Goal: Information Seeking & Learning: Learn about a topic

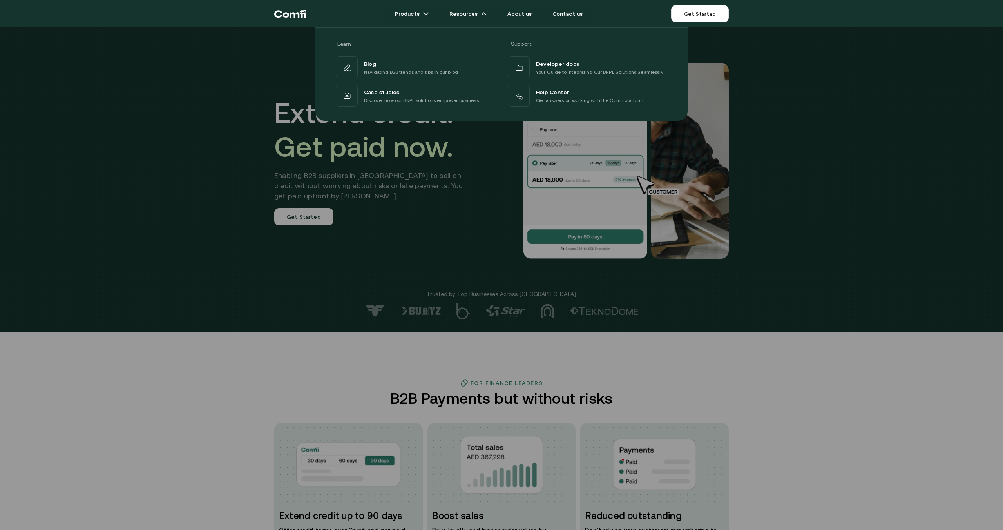
click at [267, 351] on div at bounding box center [501, 292] width 1003 height 530
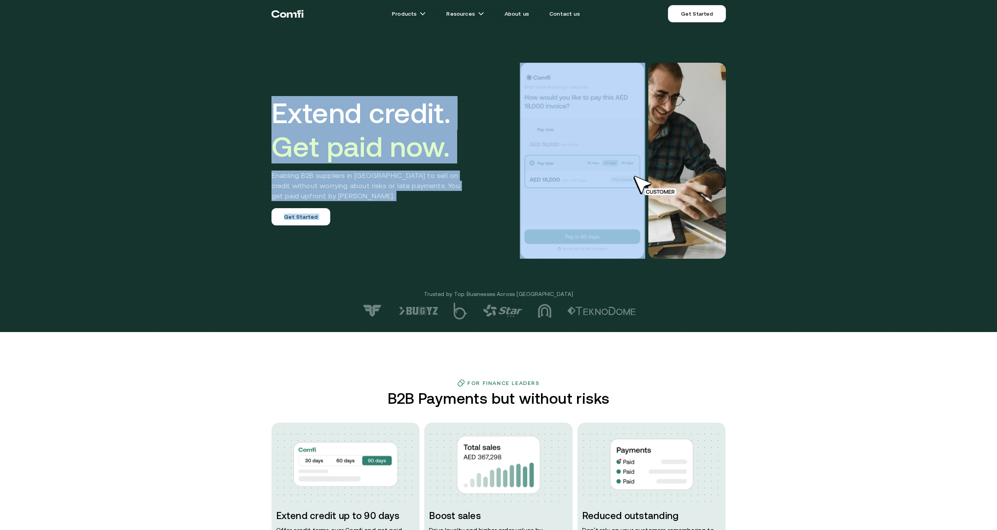
drag, startPoint x: 276, startPoint y: 115, endPoint x: 534, endPoint y: 113, distance: 258.6
click at [534, 113] on div "Extend credit. Get paid now. Enabling B2B suppliers in [GEOGRAPHIC_DATA] to sel…" at bounding box center [499, 160] width 470 height 259
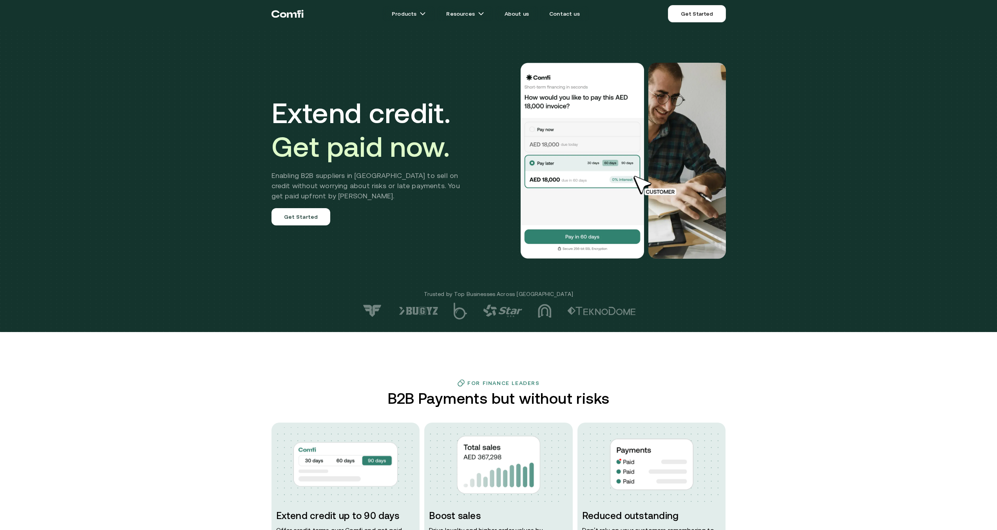
click at [428, 170] on h2 "Enabling B2B suppliers in [GEOGRAPHIC_DATA] to sell on credit without worrying …" at bounding box center [372, 185] width 200 height 31
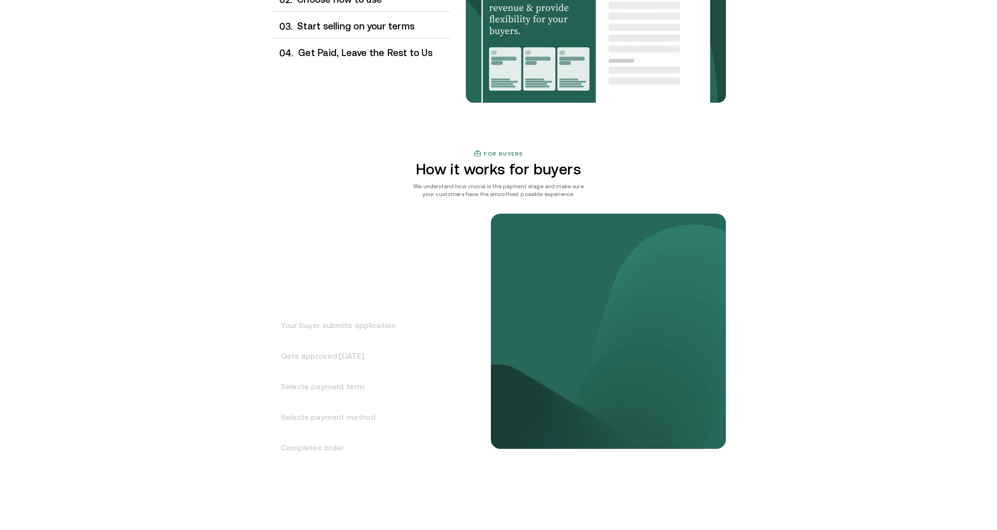
scroll to position [823, 0]
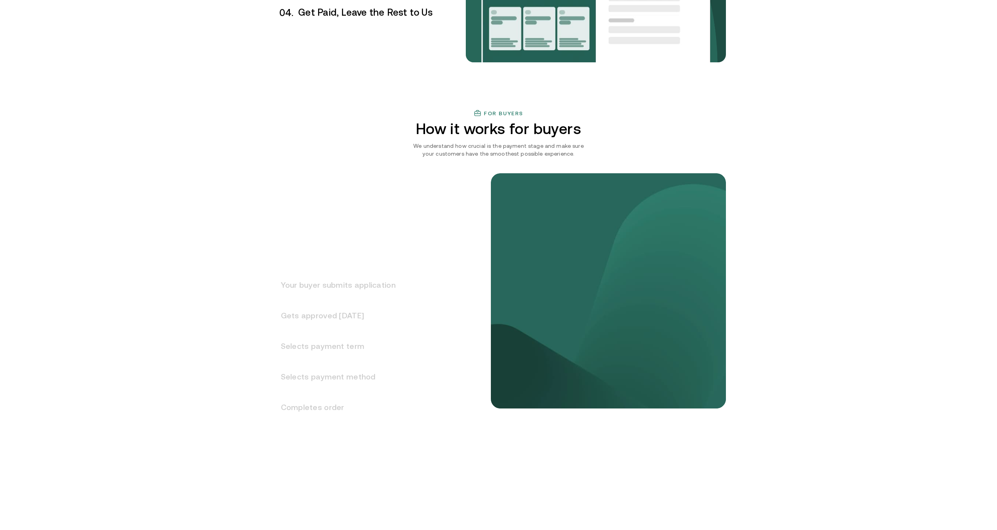
click at [337, 286] on h3 "Your buyer submits application" at bounding box center [334, 285] width 124 height 31
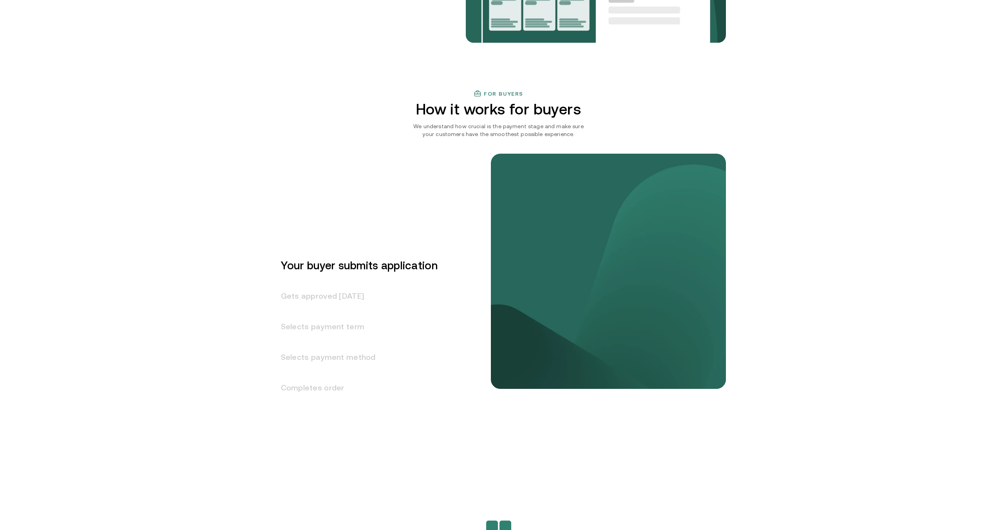
scroll to position [843, 0]
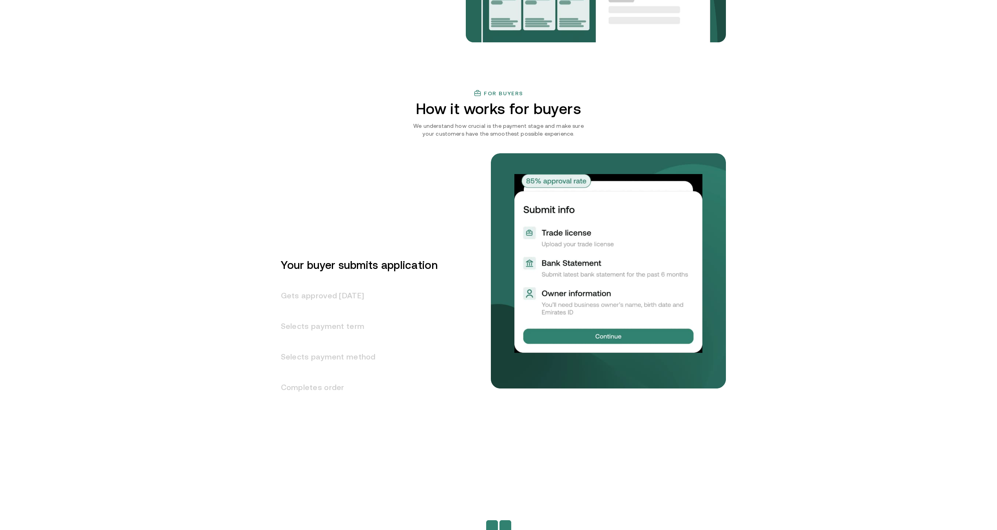
click at [362, 297] on h3 "Gets approved [DATE]" at bounding box center [355, 295] width 166 height 31
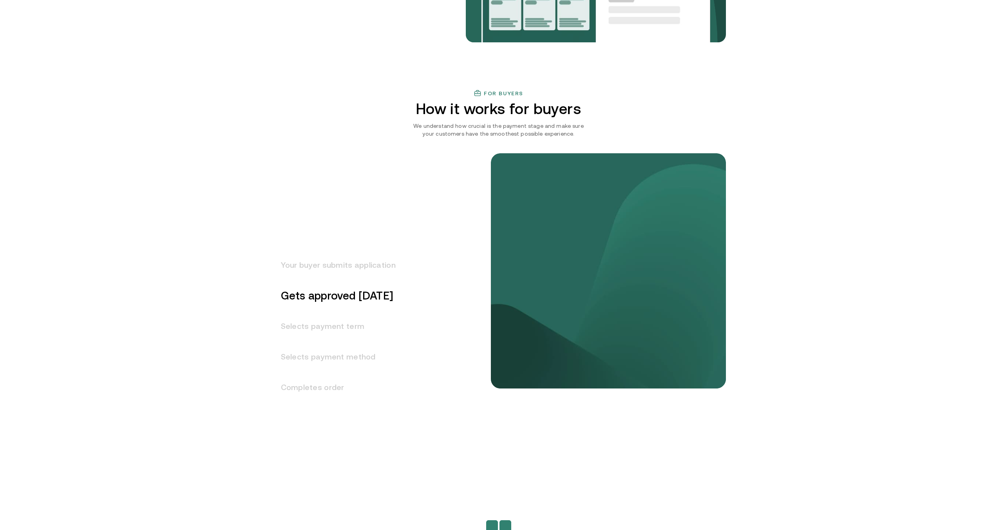
scroll to position [873, 0]
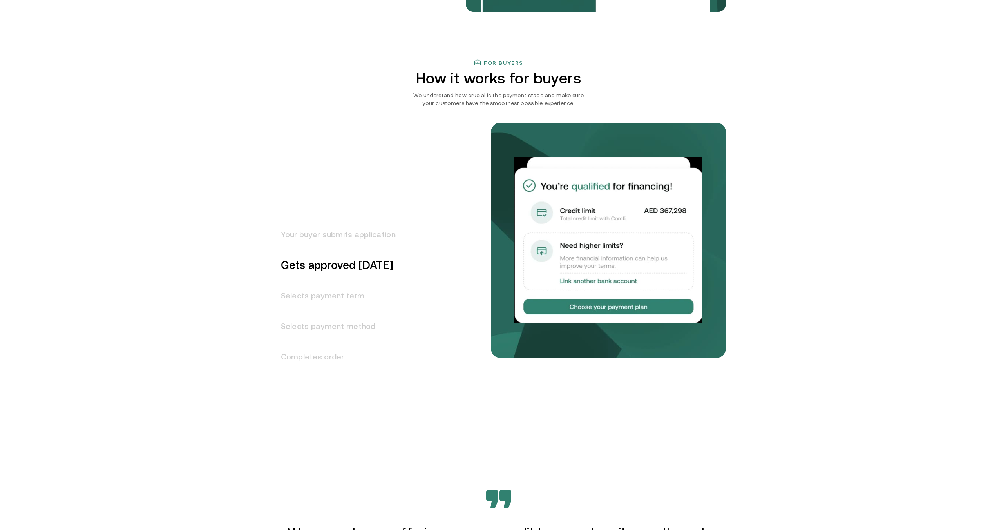
click at [332, 295] on h3 "Selects payment term" at bounding box center [334, 295] width 124 height 31
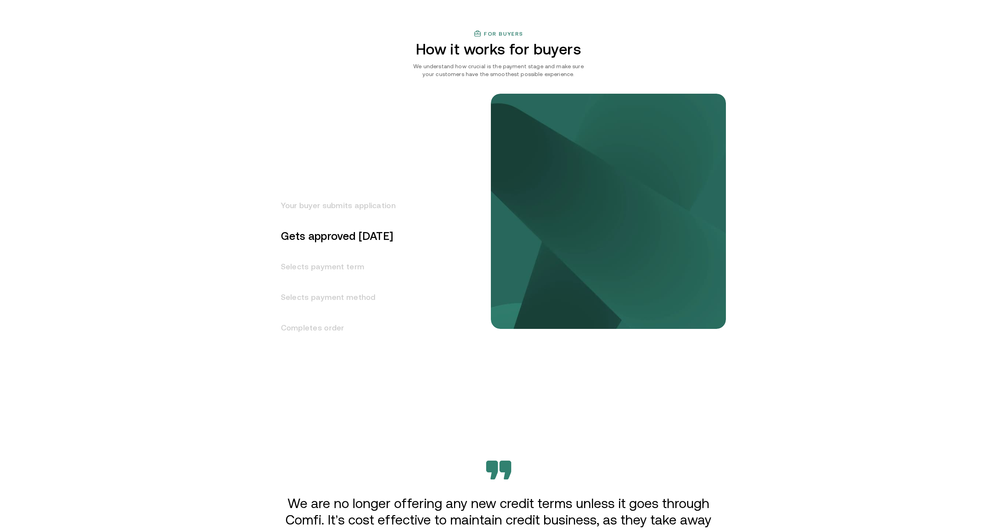
scroll to position [904, 0]
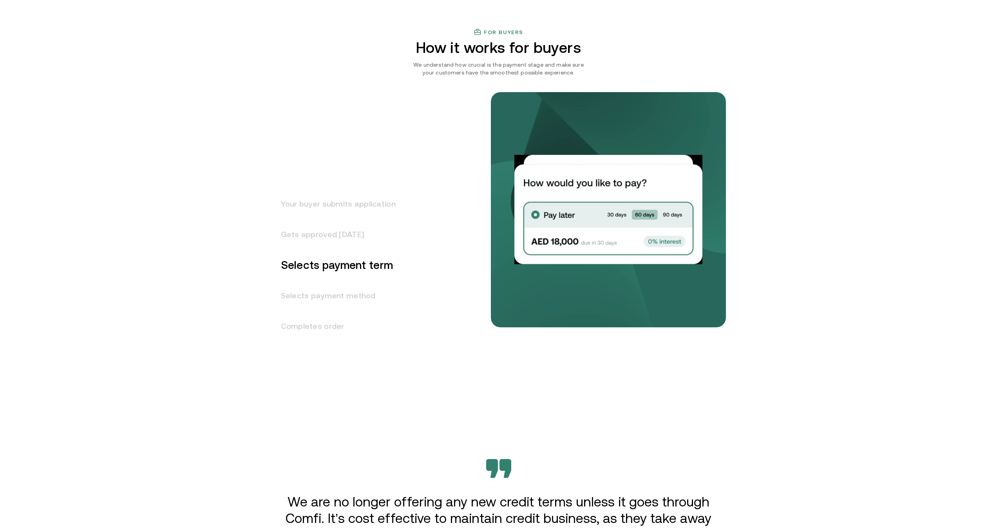
click at [337, 200] on h3 "Your buyer submits application" at bounding box center [334, 203] width 124 height 31
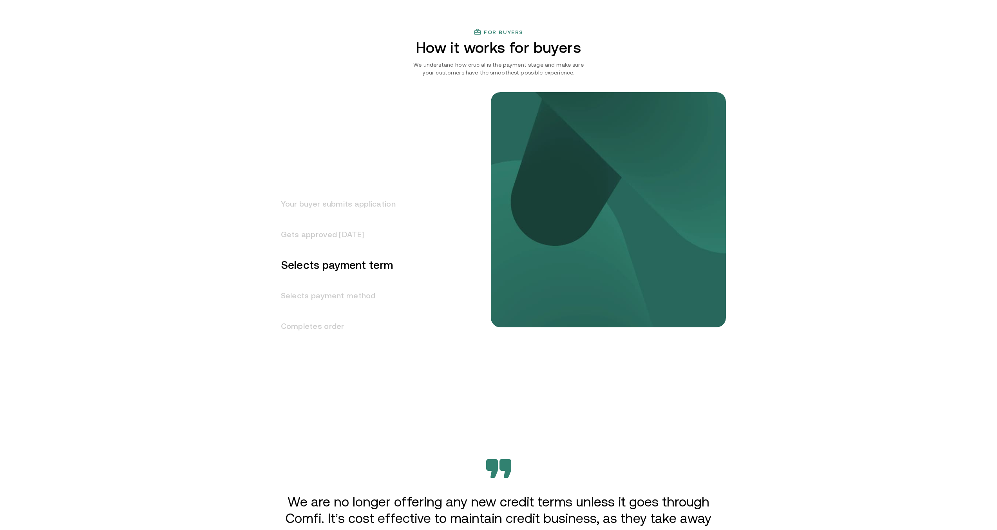
scroll to position [843, 0]
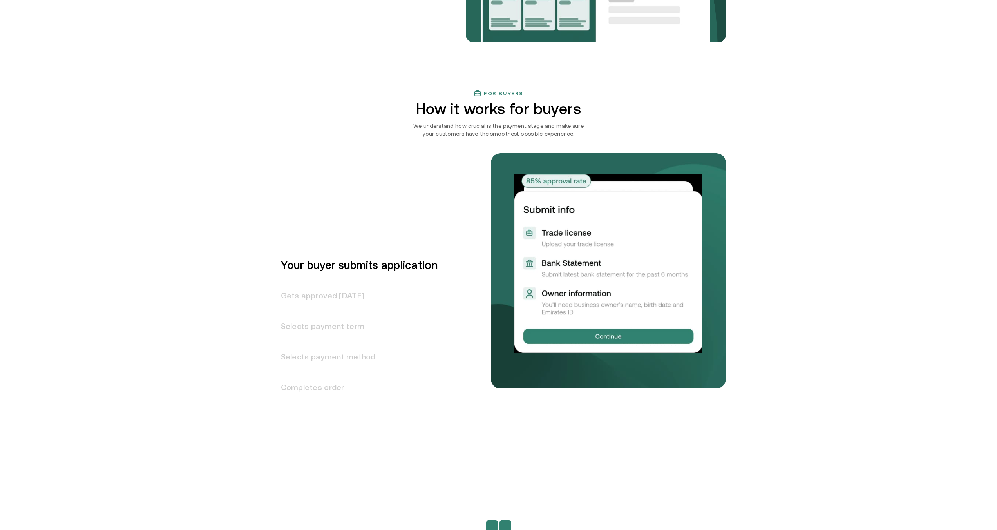
click at [320, 295] on h3 "Gets approved [DATE]" at bounding box center [355, 295] width 166 height 31
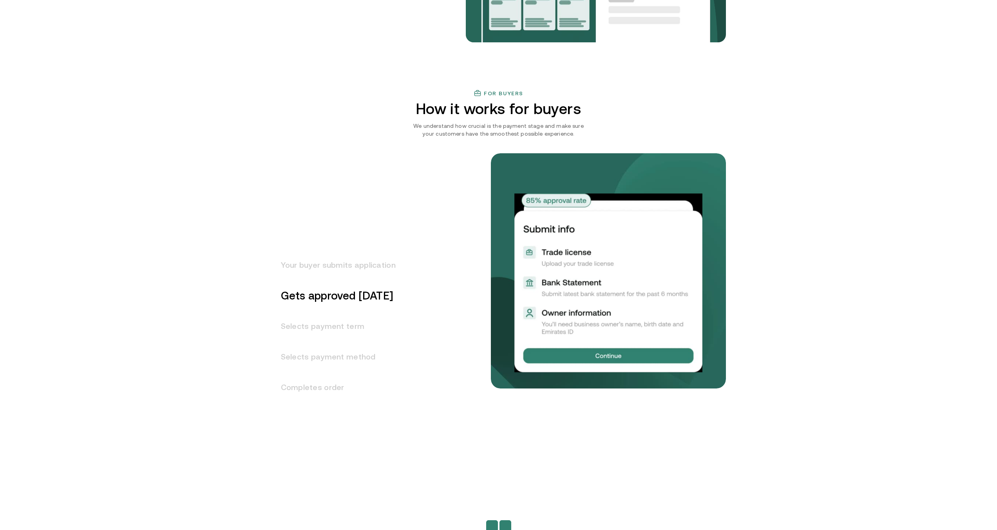
scroll to position [873, 0]
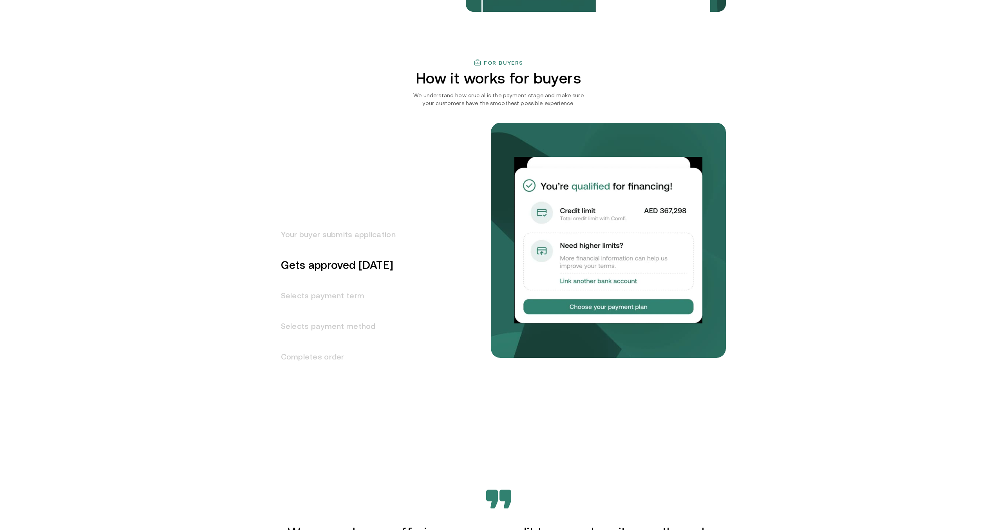
click at [325, 286] on h3 "Selects payment term" at bounding box center [334, 295] width 124 height 31
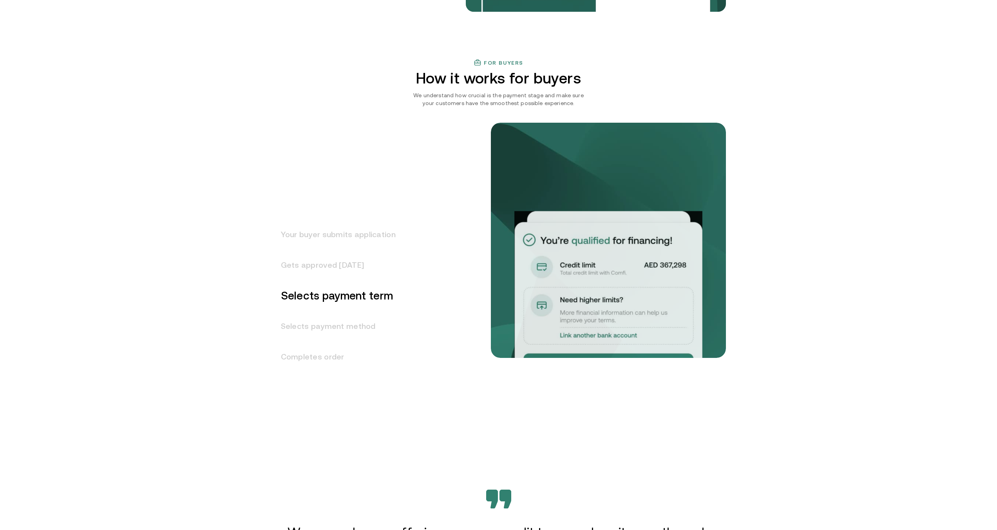
scroll to position [904, 0]
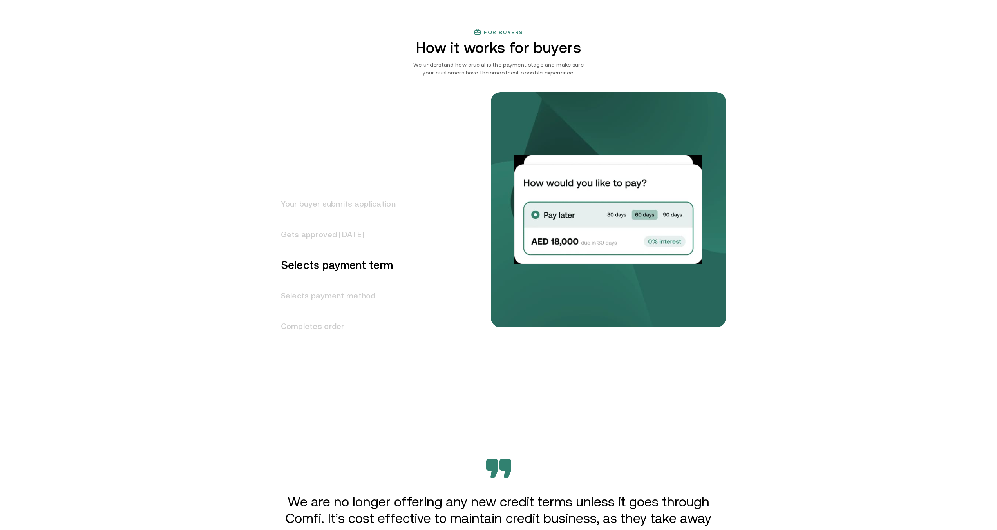
click at [307, 299] on h3 "Selects payment method" at bounding box center [334, 295] width 124 height 31
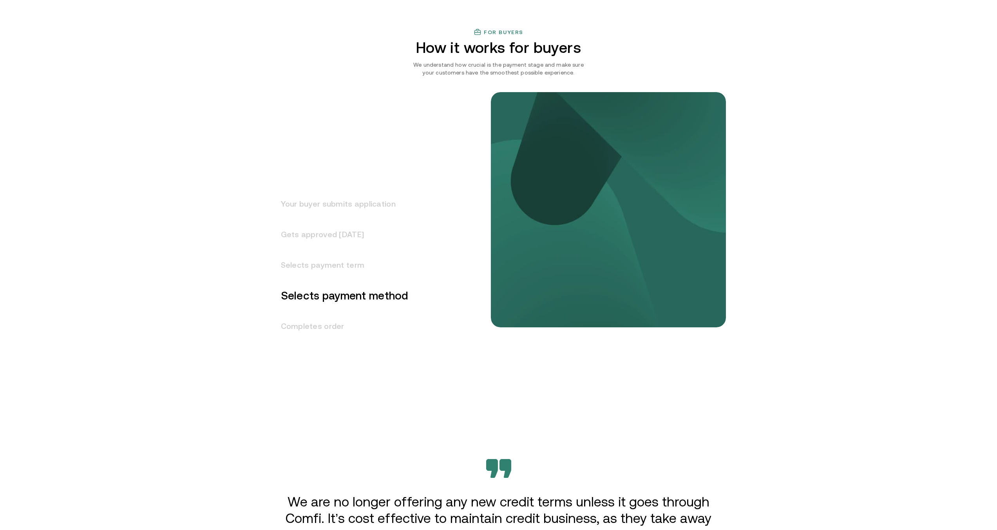
scroll to position [935, 0]
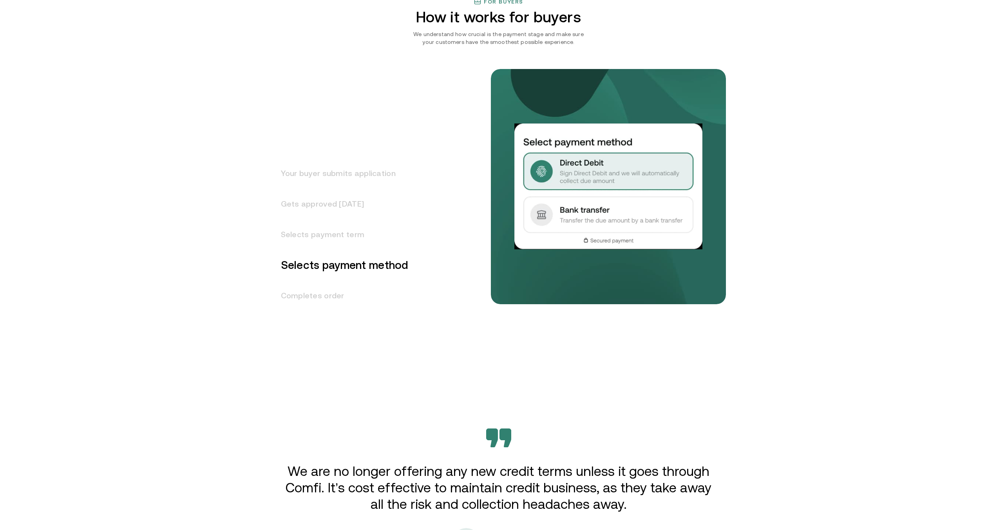
click at [314, 300] on h3 "Completes order" at bounding box center [340, 295] width 137 height 31
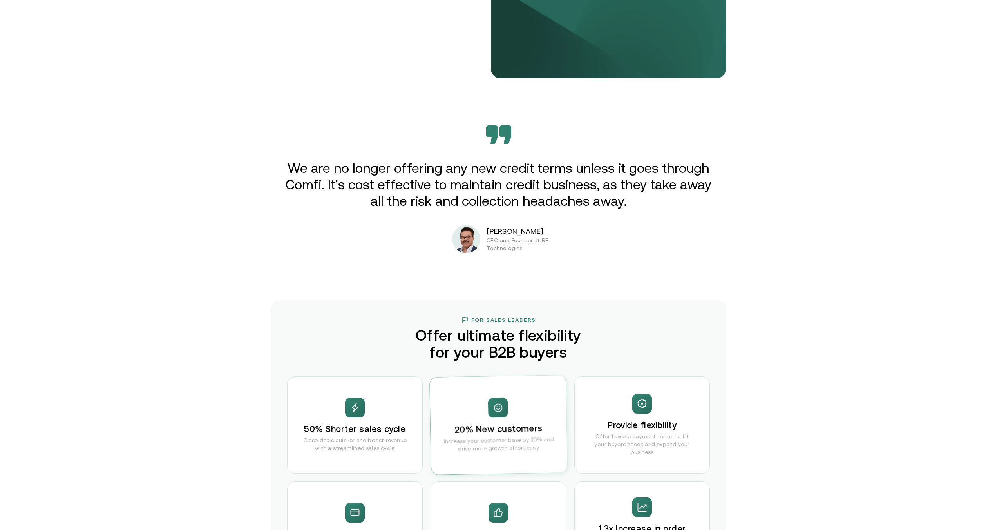
scroll to position [1251, 0]
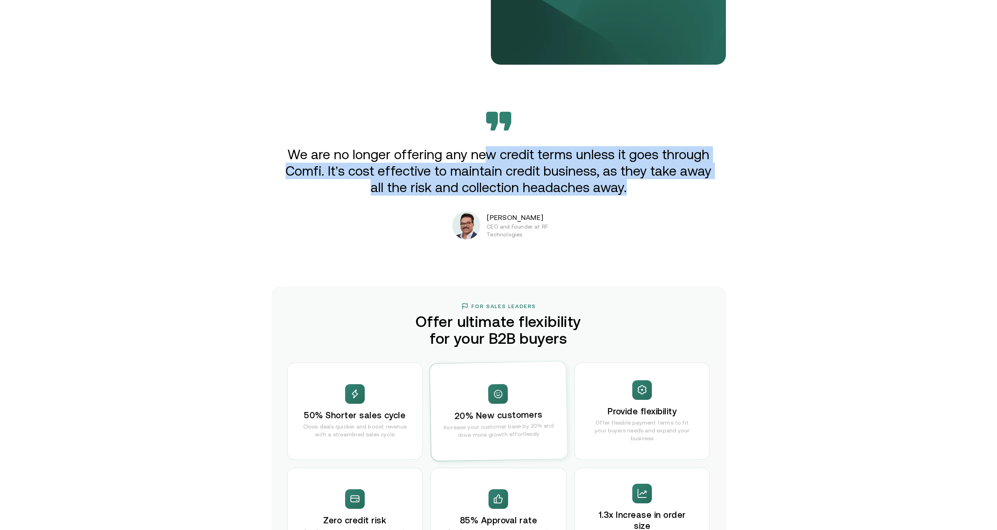
drag, startPoint x: 491, startPoint y: 161, endPoint x: 690, endPoint y: 180, distance: 199.2
click at [690, 180] on p "We are no longer offering any new credit terms unless it goes through Comfi. It…" at bounding box center [499, 170] width 432 height 49
click at [691, 201] on div "We are no longer offering any new credit terms unless it goes through Comfi. It…" at bounding box center [499, 176] width 470 height 128
drag, startPoint x: 533, startPoint y: 237, endPoint x: 139, endPoint y: 116, distance: 412.4
click at [139, 116] on div "Extend credit. Get paid now. Enabling B2B suppliers in [GEOGRAPHIC_DATA] to sel…" at bounding box center [498, 202] width 997 height 2907
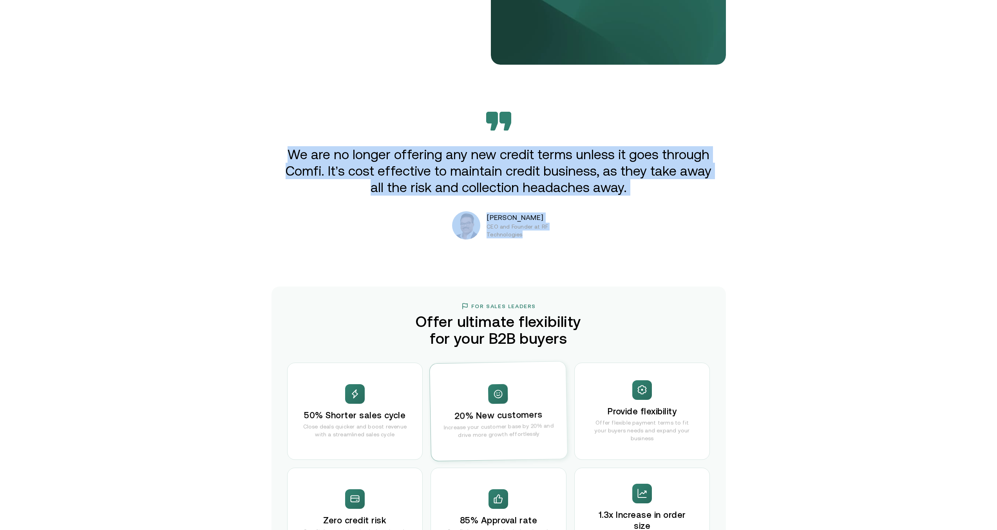
click at [149, 162] on div "Extend credit. Get paid now. Enabling B2B suppliers in [GEOGRAPHIC_DATA] to sel…" at bounding box center [498, 202] width 997 height 2907
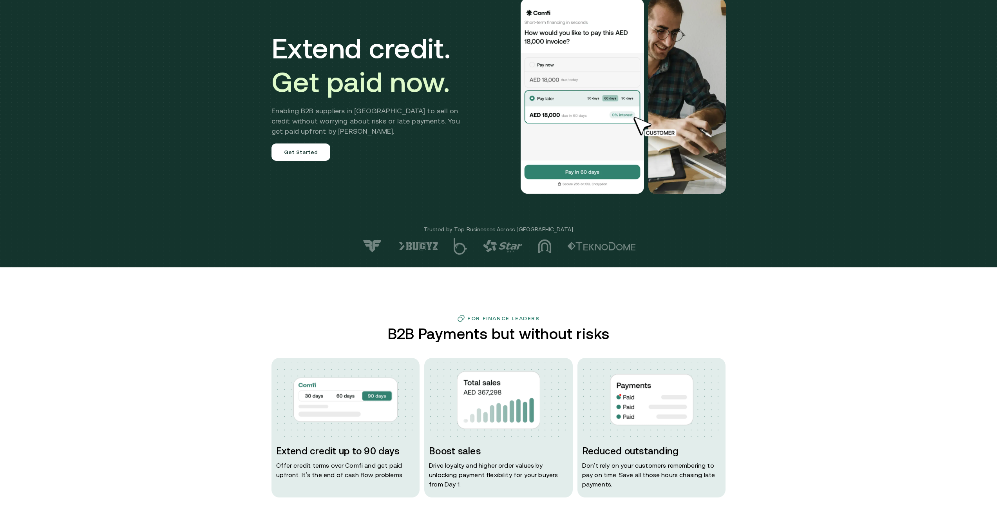
scroll to position [440, 0]
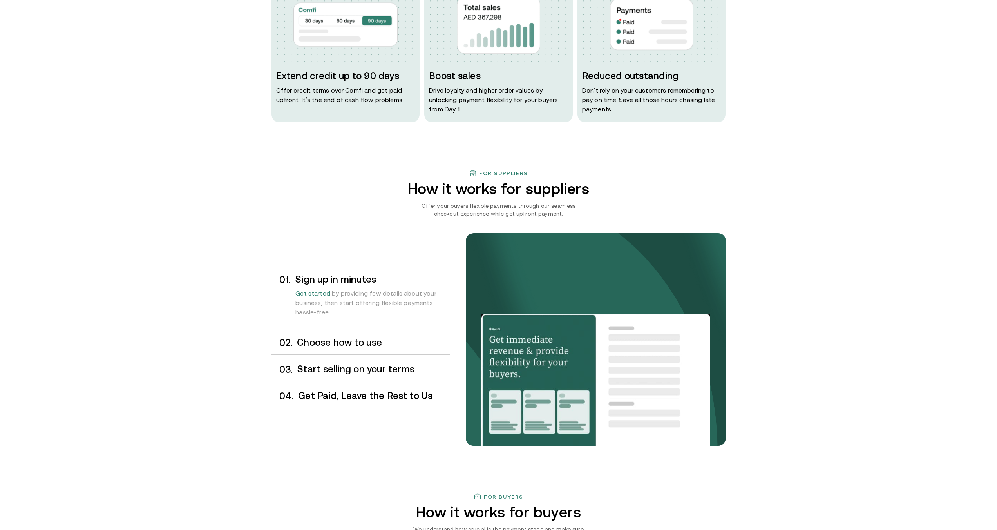
click at [523, 184] on h2 "How it works for suppliers" at bounding box center [498, 188] width 228 height 17
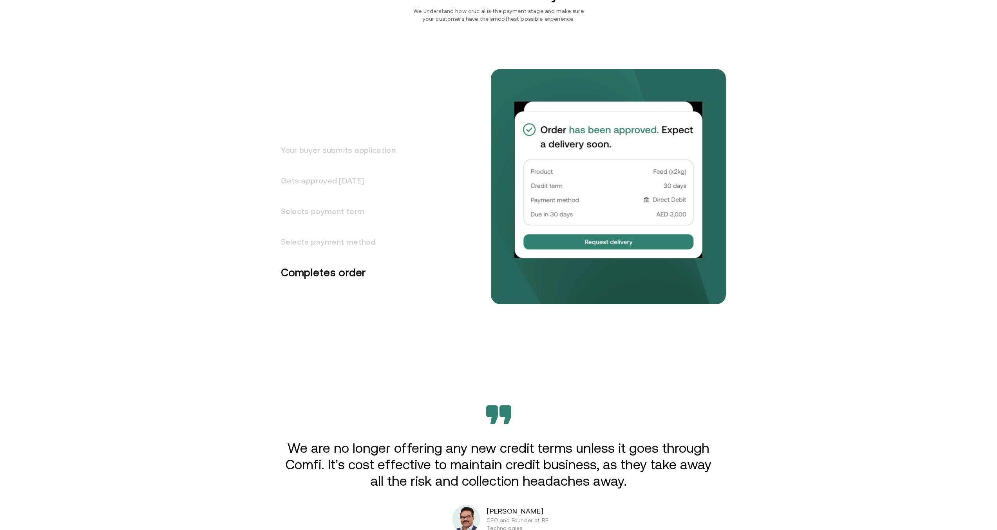
scroll to position [958, 0]
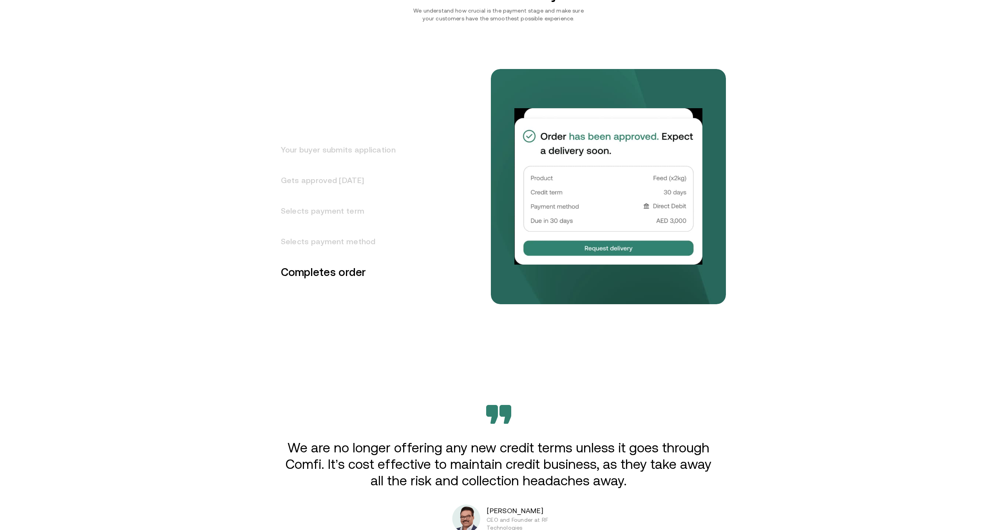
click at [340, 149] on h3 "Your buyer submits application" at bounding box center [334, 149] width 124 height 31
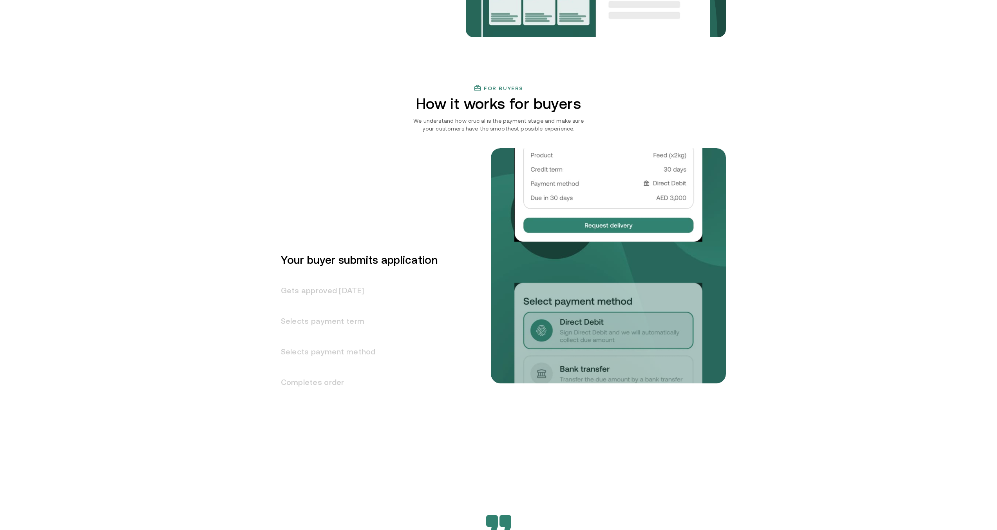
scroll to position [843, 0]
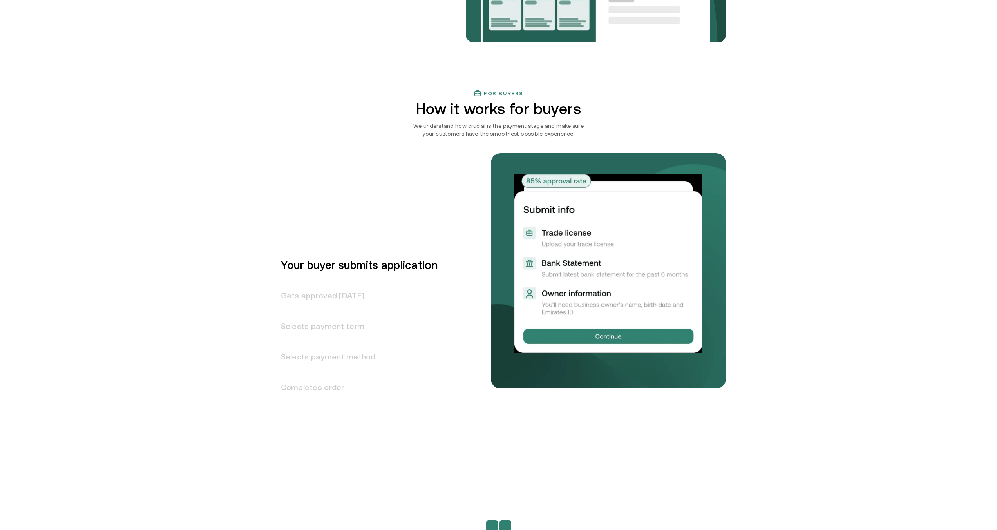
click at [344, 295] on h3 "Gets approved [DATE]" at bounding box center [355, 295] width 166 height 31
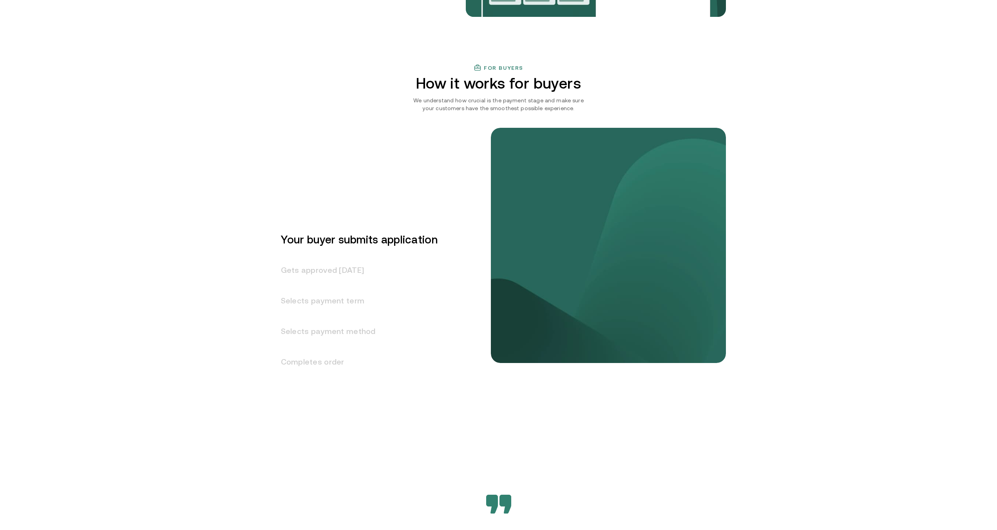
scroll to position [873, 0]
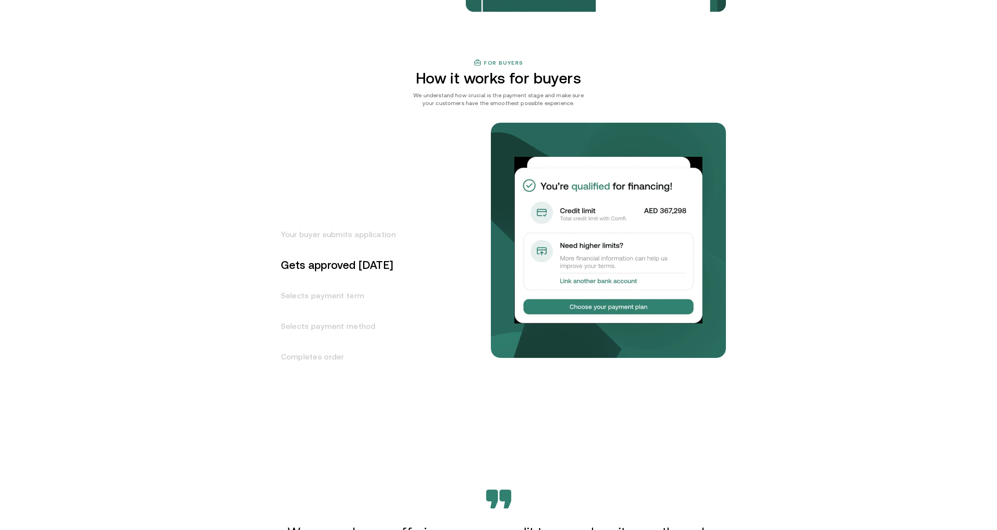
click at [343, 295] on h3 "Selects payment term" at bounding box center [334, 295] width 124 height 31
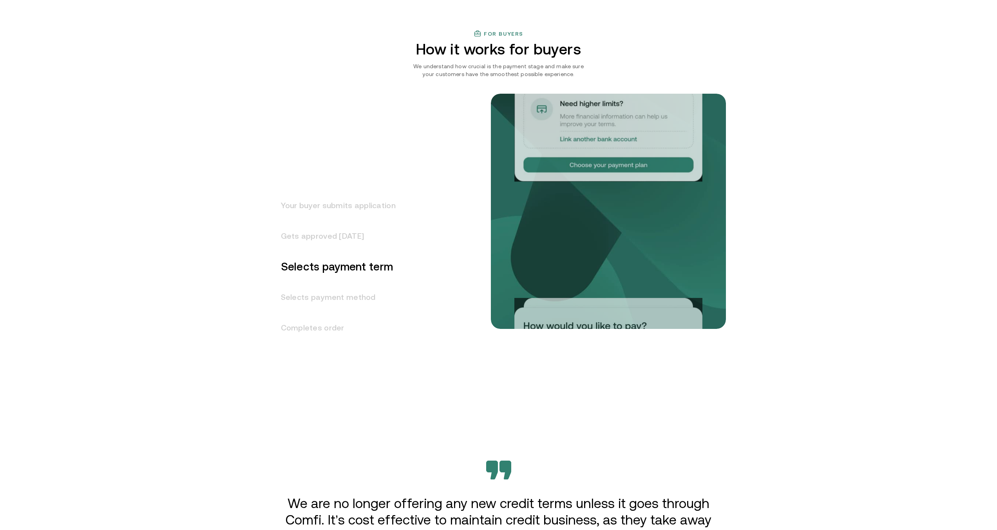
scroll to position [904, 0]
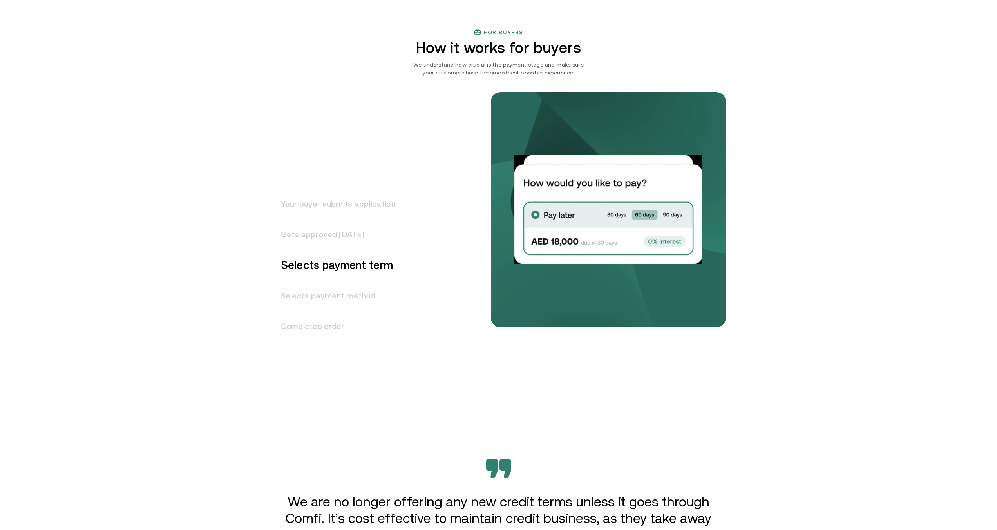
click at [367, 206] on h3 "Your buyer submits application" at bounding box center [334, 203] width 124 height 31
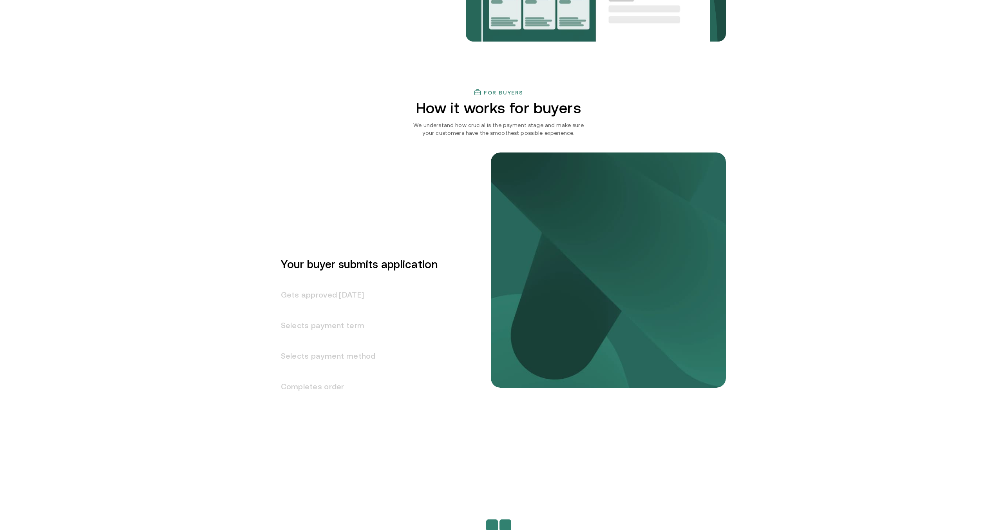
scroll to position [843, 0]
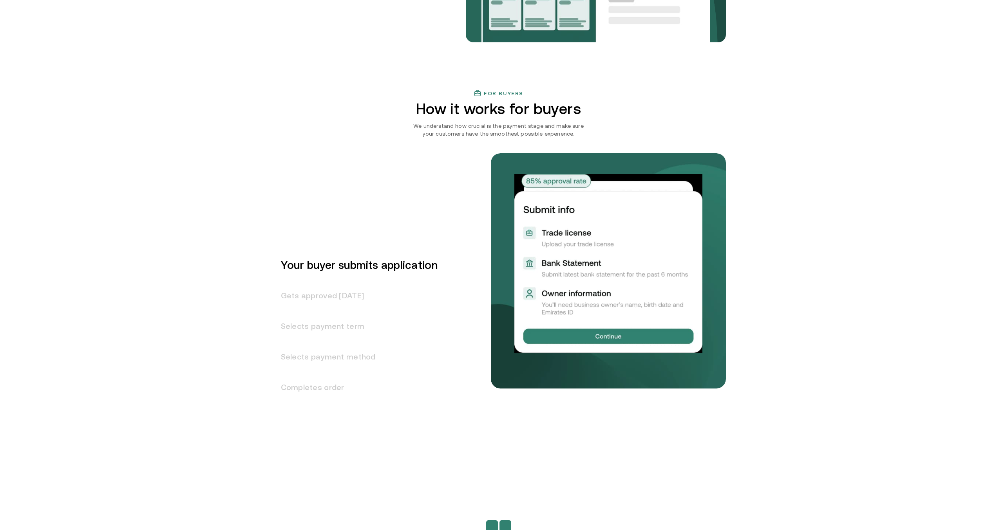
click at [319, 327] on h3 "Selects payment term" at bounding box center [355, 326] width 166 height 31
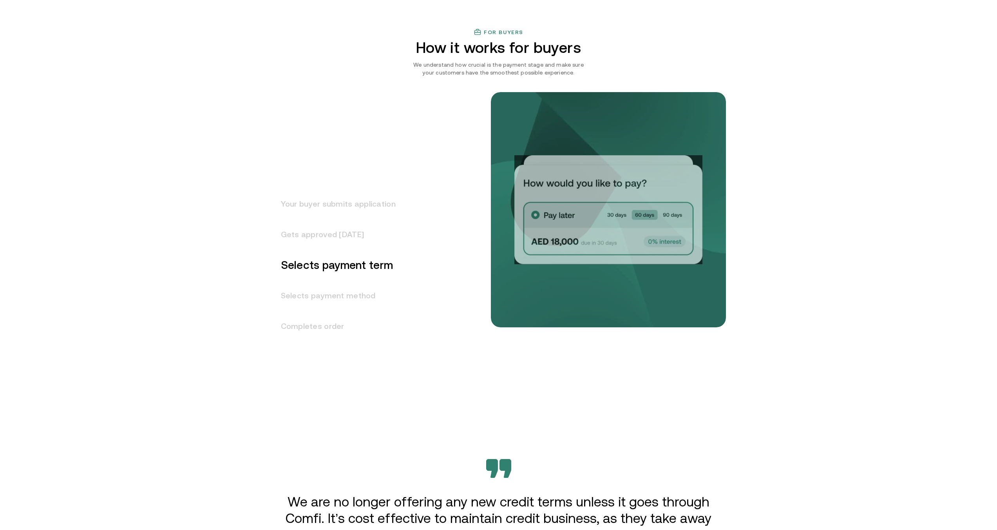
click at [319, 234] on h3 "Gets approved [DATE]" at bounding box center [334, 234] width 124 height 31
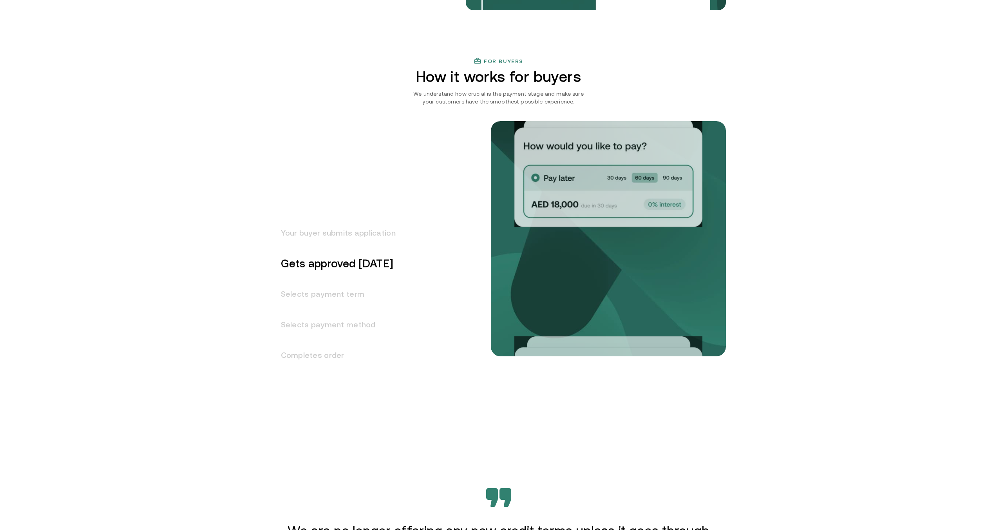
scroll to position [873, 0]
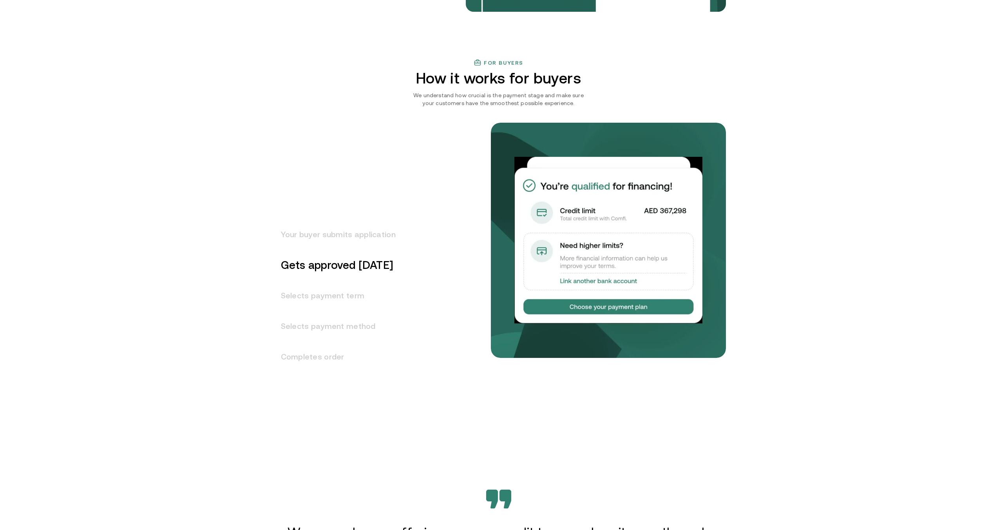
click at [304, 299] on h3 "Selects payment term" at bounding box center [334, 295] width 124 height 31
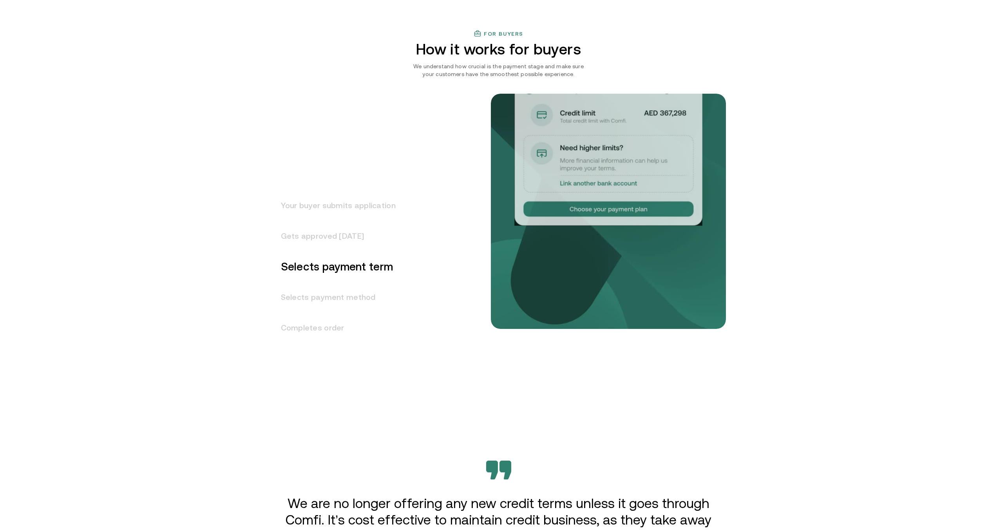
scroll to position [904, 0]
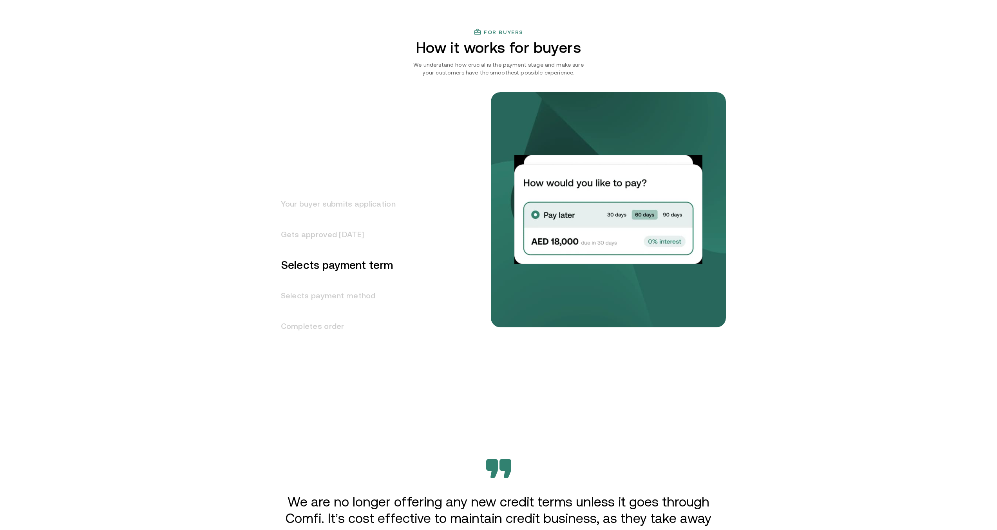
click at [304, 298] on h3 "Selects payment method" at bounding box center [334, 295] width 124 height 31
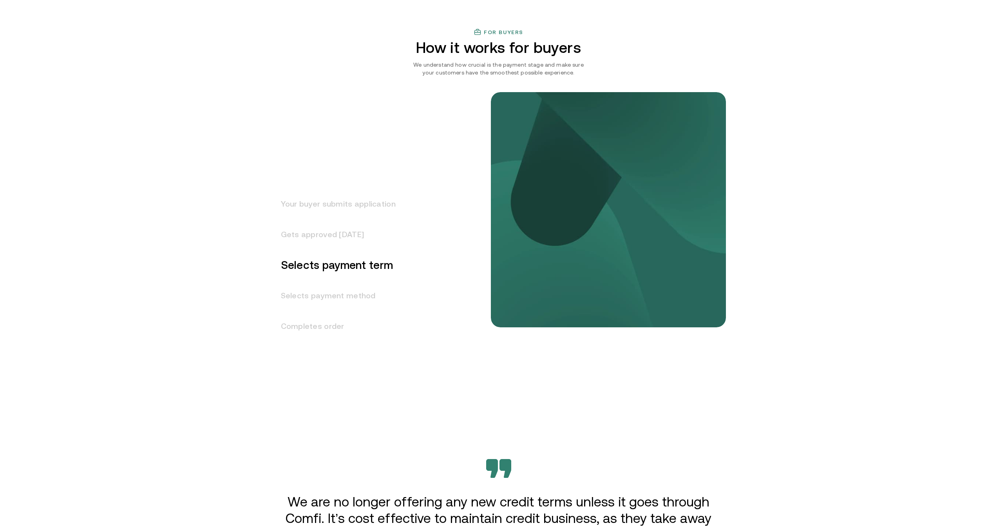
scroll to position [935, 0]
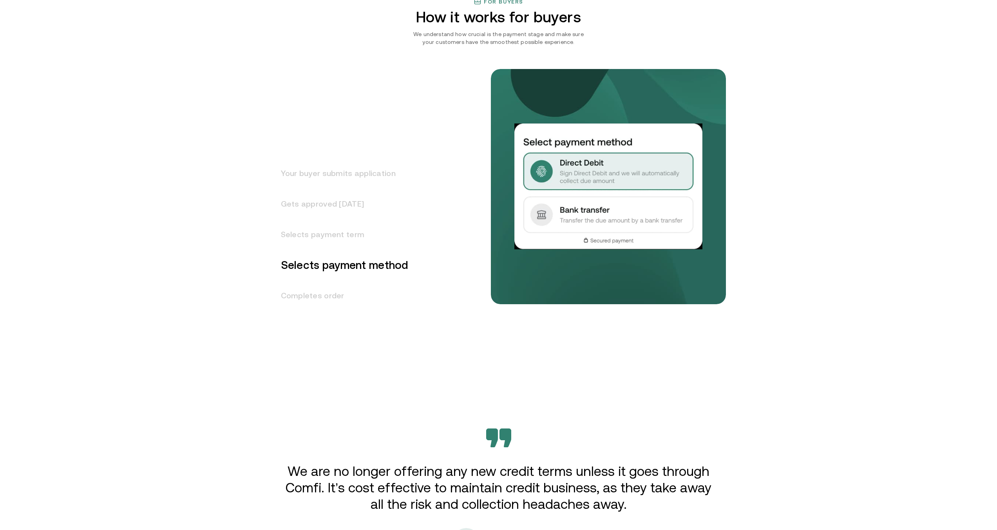
click at [304, 299] on h3 "Completes order" at bounding box center [340, 295] width 137 height 31
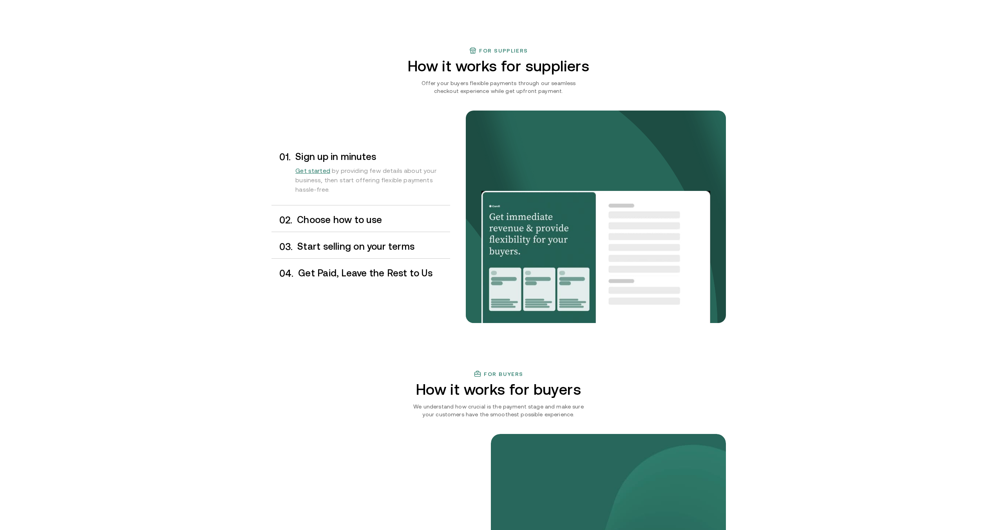
scroll to position [562, 0]
click at [336, 228] on div "0 2 . Choose how to use" at bounding box center [361, 220] width 179 height 23
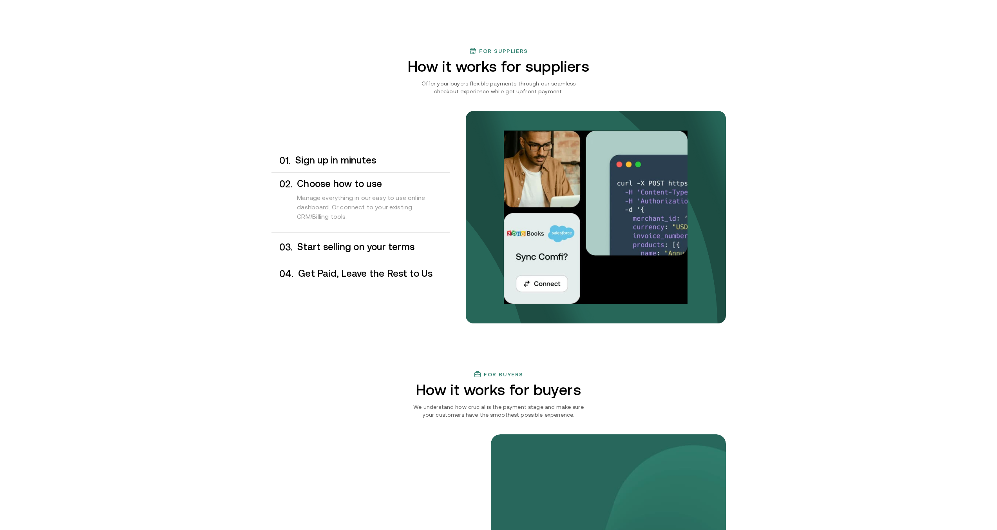
click at [333, 165] on div "0 1 . Sign up in minutes" at bounding box center [361, 160] width 179 height 23
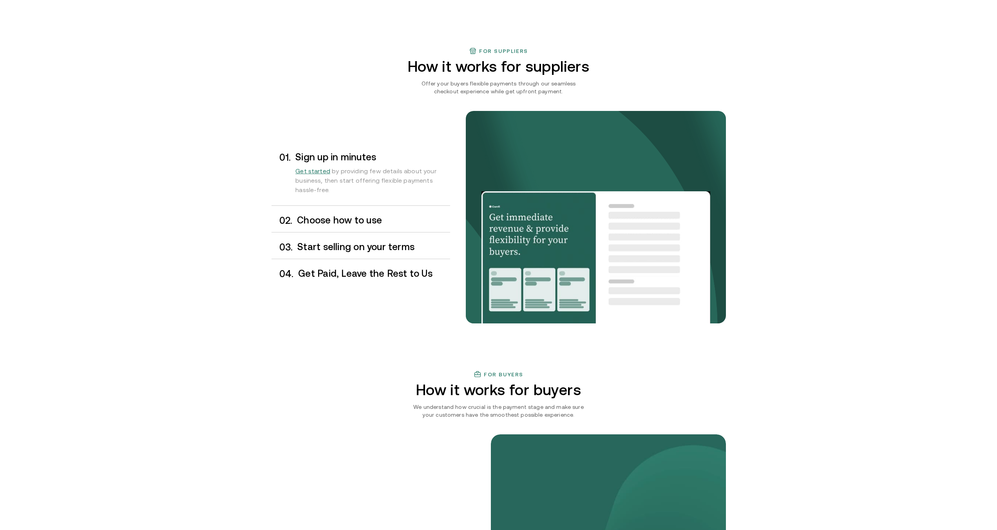
click at [355, 242] on h3 "Start selling on your terms" at bounding box center [373, 247] width 152 height 10
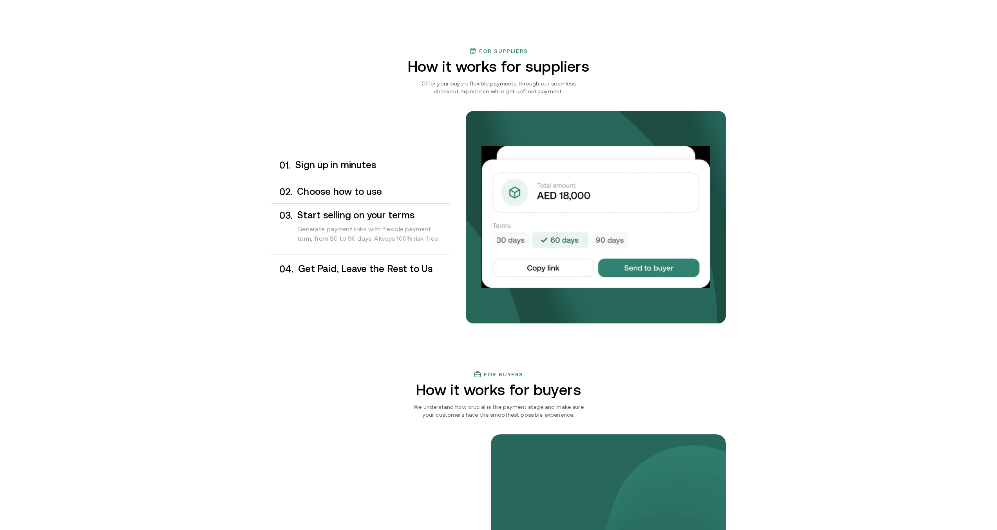
click at [370, 267] on h3 "Get Paid, Leave the Rest to Us" at bounding box center [374, 269] width 152 height 10
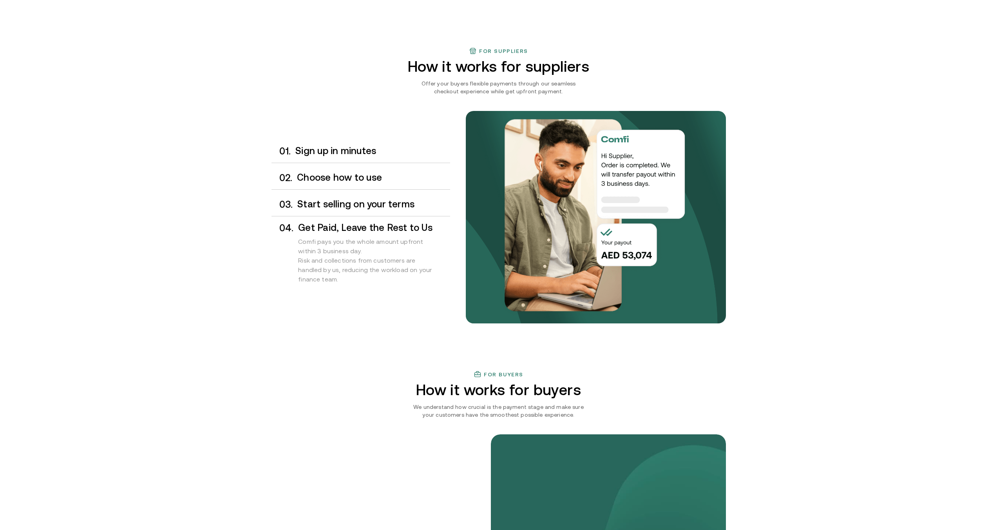
click at [364, 179] on h3 "Choose how to use" at bounding box center [373, 177] width 153 height 10
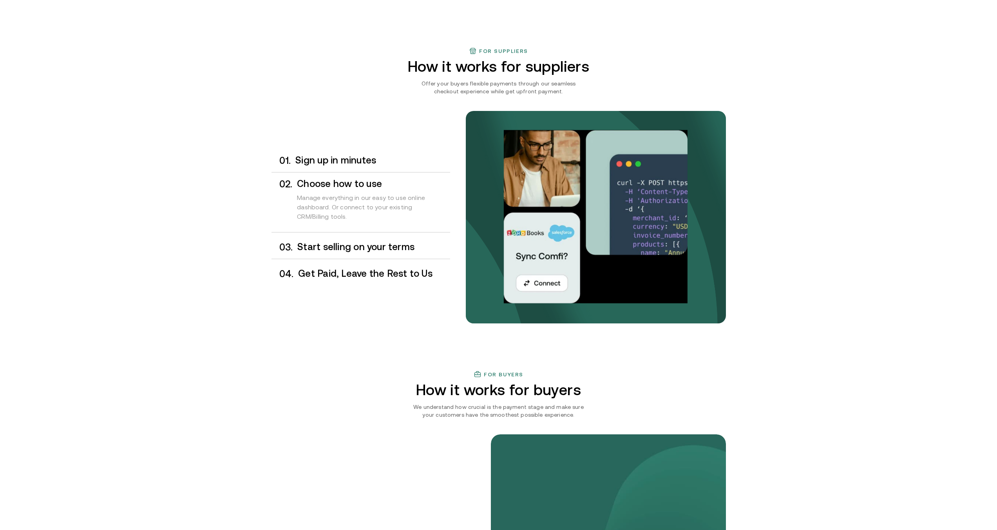
click at [363, 248] on h3 "Start selling on your terms" at bounding box center [373, 247] width 152 height 10
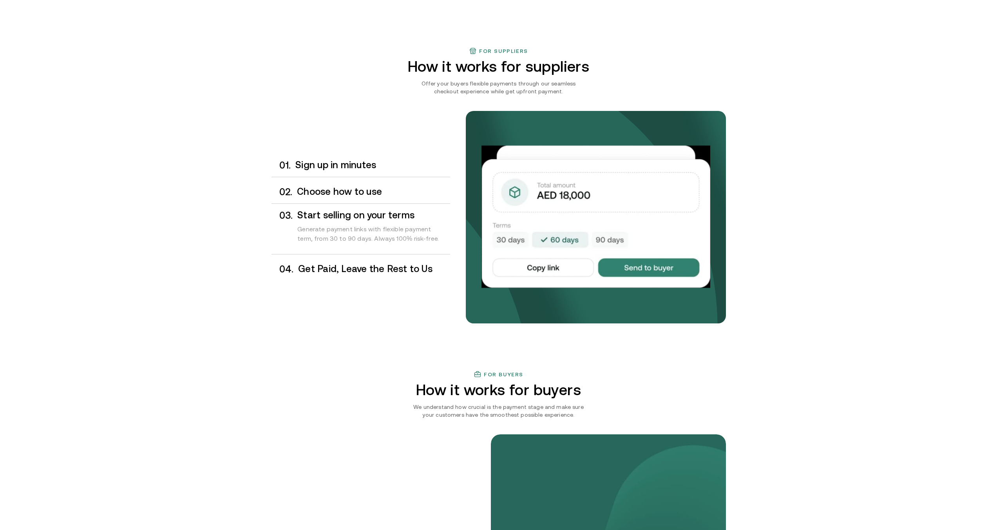
click at [364, 272] on h3 "Get Paid, Leave the Rest to Us" at bounding box center [374, 269] width 152 height 10
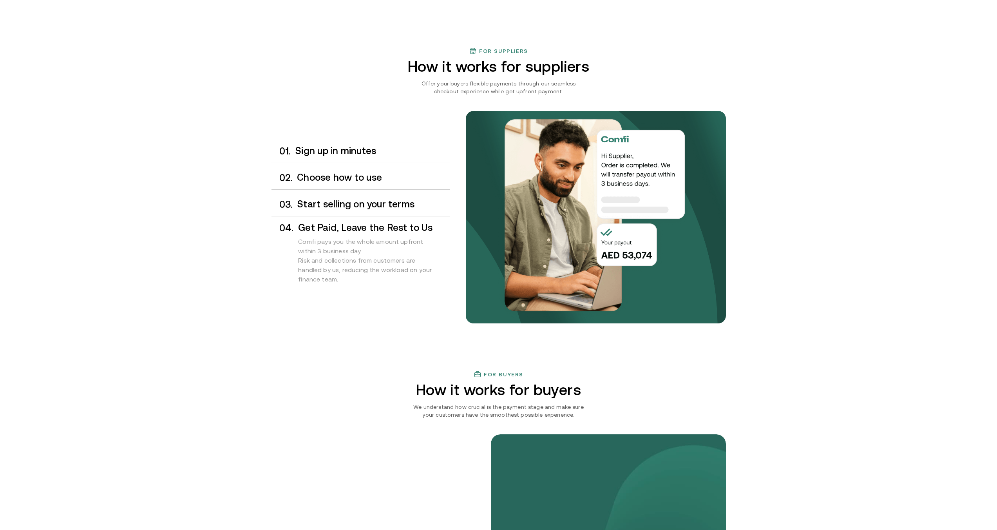
drag, startPoint x: 659, startPoint y: 185, endPoint x: 386, endPoint y: 1, distance: 329.0
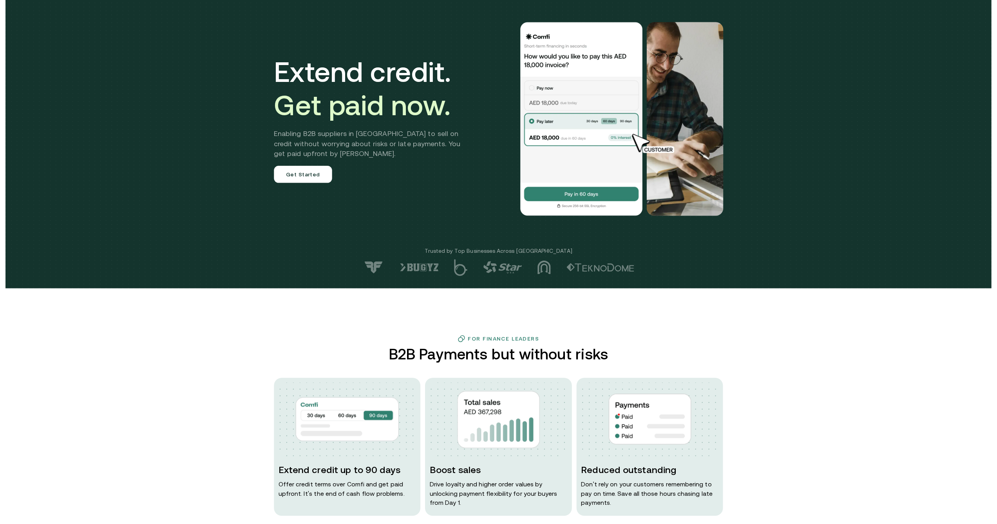
scroll to position [0, 0]
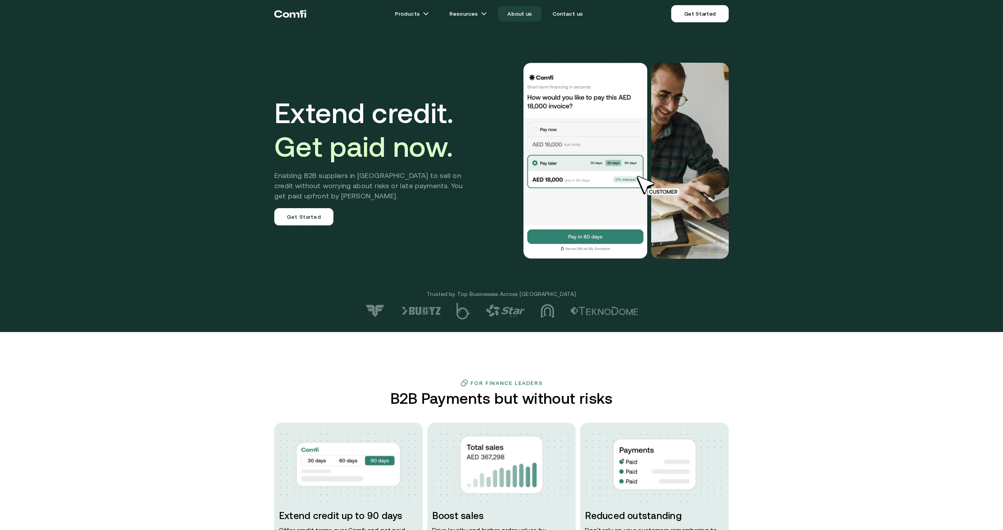
click at [510, 11] on link "About us" at bounding box center [519, 14] width 43 height 16
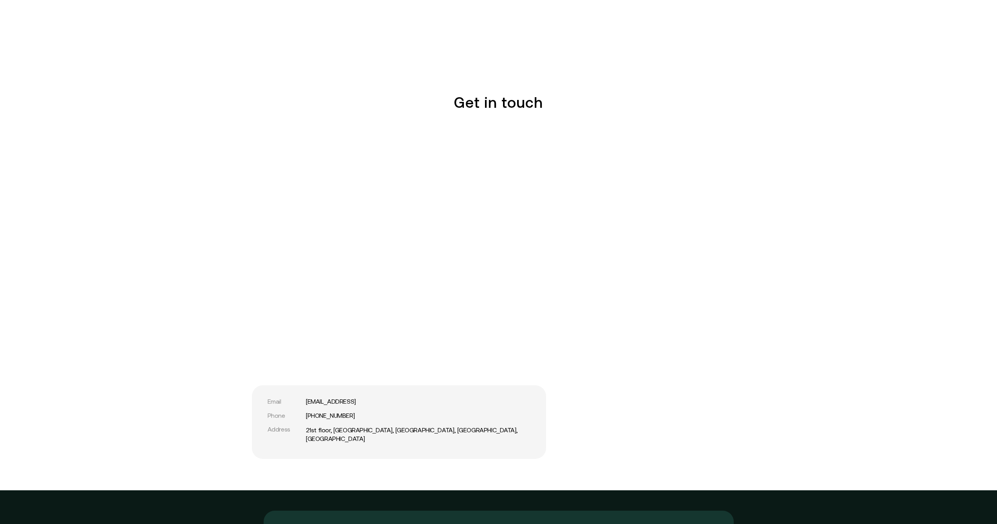
scroll to position [1739, 0]
